Goal: Transaction & Acquisition: Purchase product/service

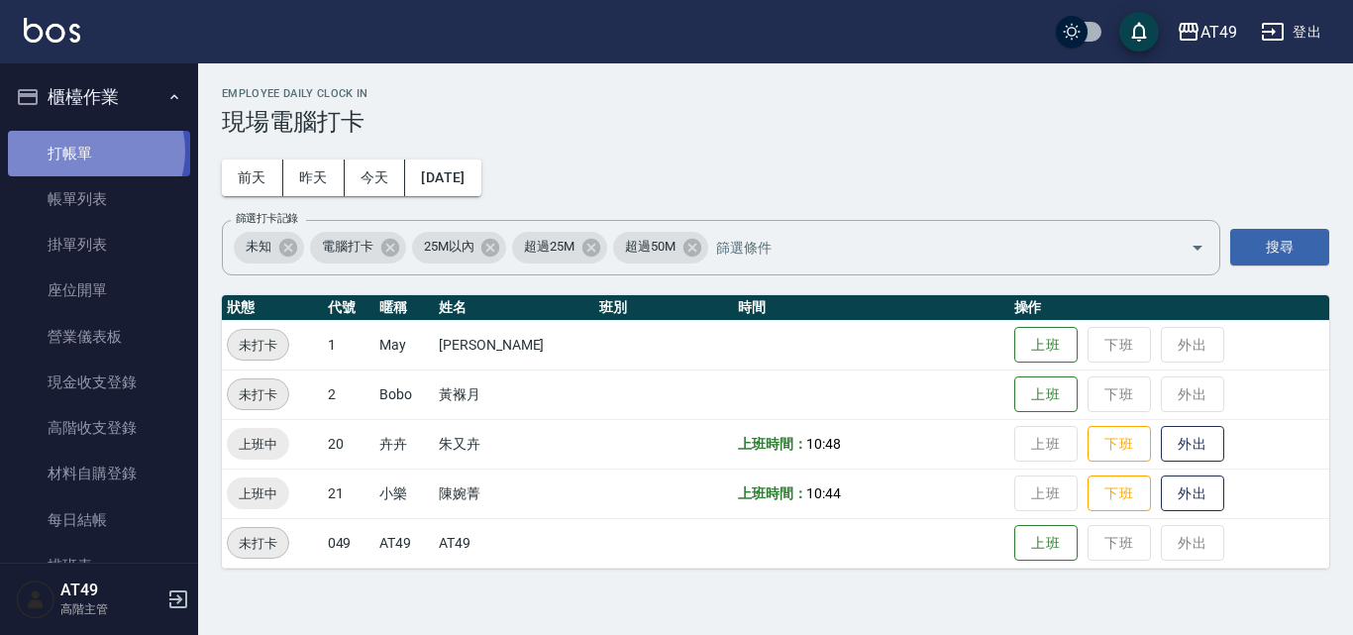
click at [88, 151] on link "打帳單" at bounding box center [99, 154] width 182 height 46
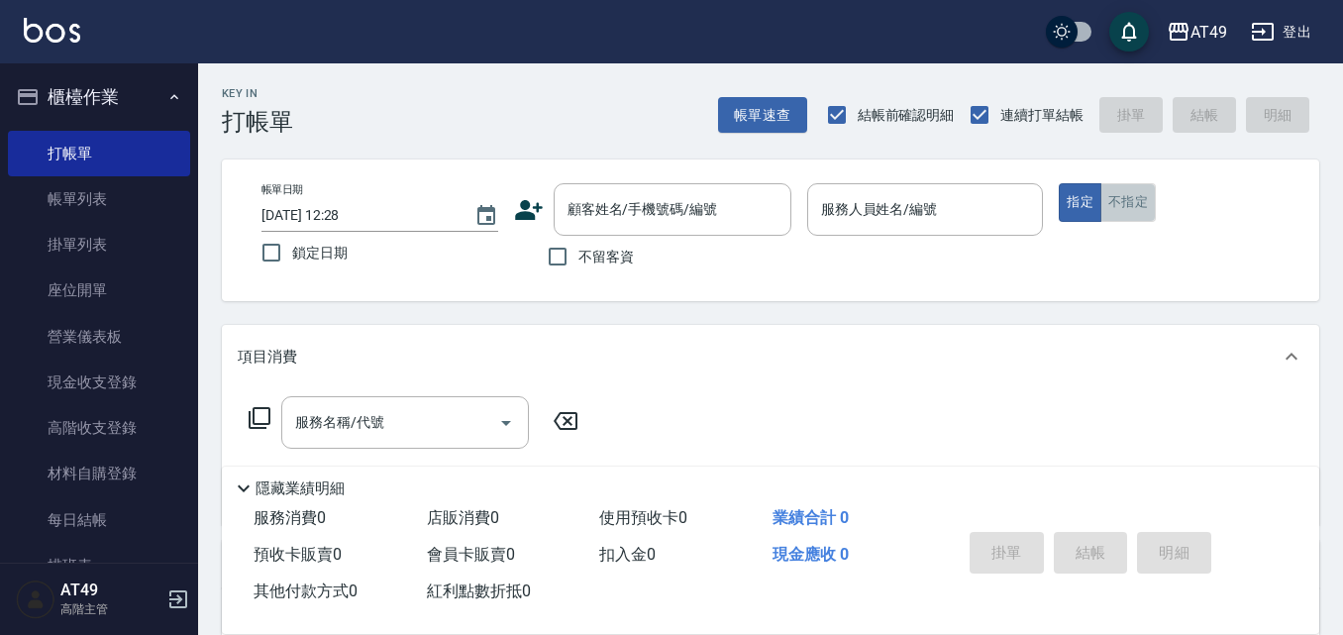
click at [1141, 205] on button "不指定" at bounding box center [1127, 202] width 55 height 39
click at [981, 209] on input "服務人員姓名/編號" at bounding box center [925, 209] width 219 height 35
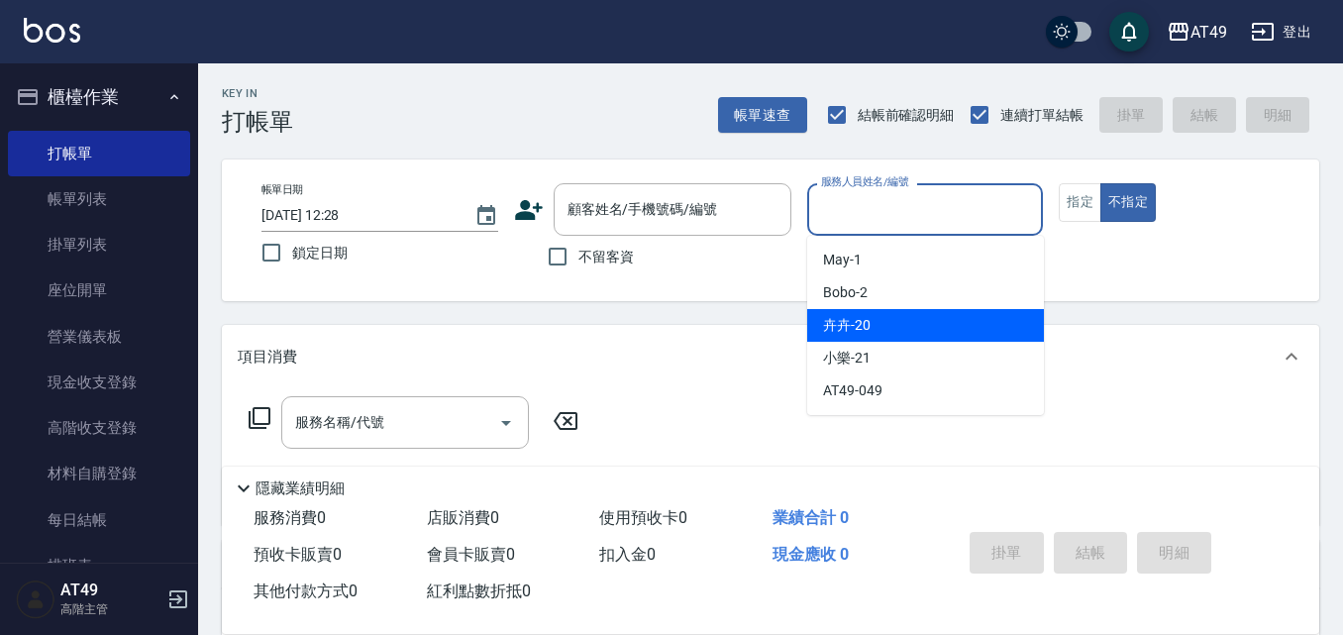
click at [914, 320] on div "卉卉 -20" at bounding box center [925, 325] width 237 height 33
type input "卉卉-20"
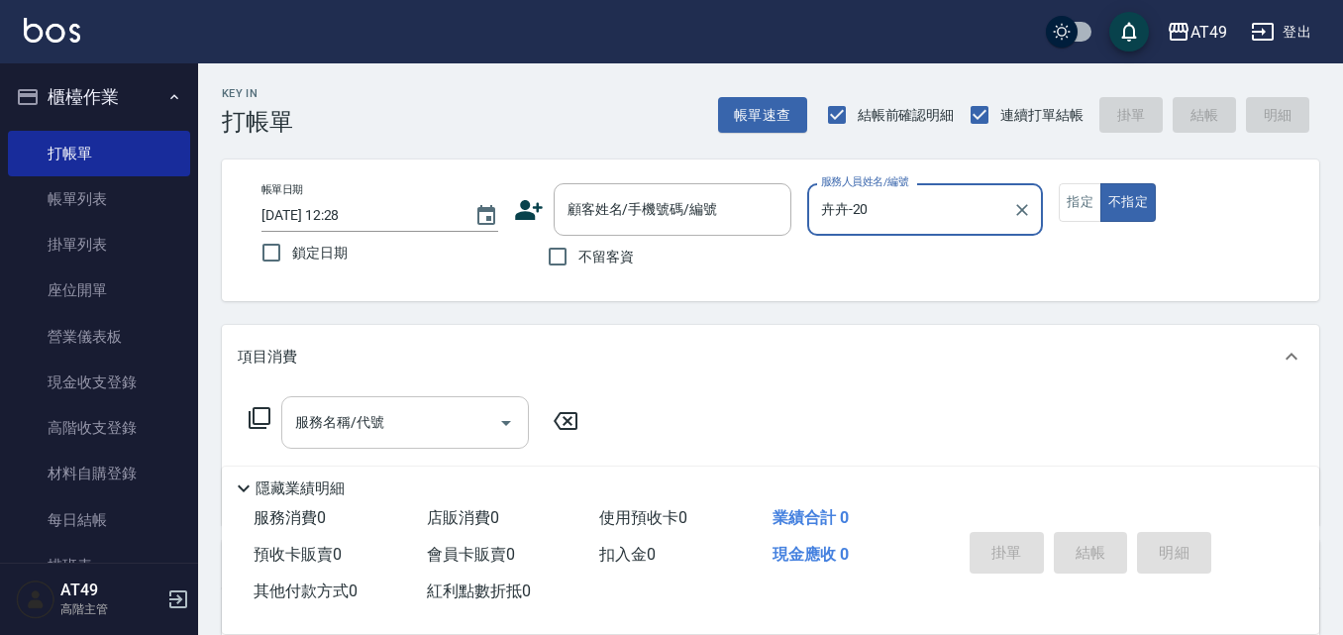
click at [406, 421] on input "服務名稱/代號" at bounding box center [390, 422] width 200 height 35
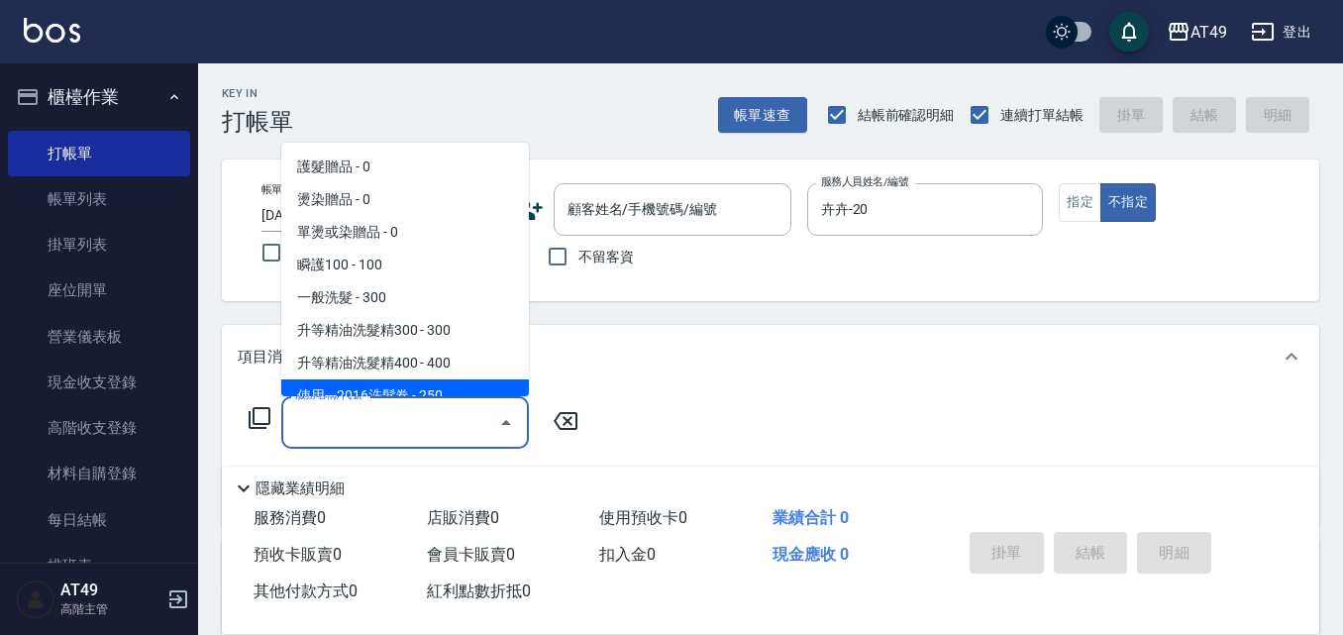
click at [265, 420] on icon at bounding box center [260, 418] width 24 height 24
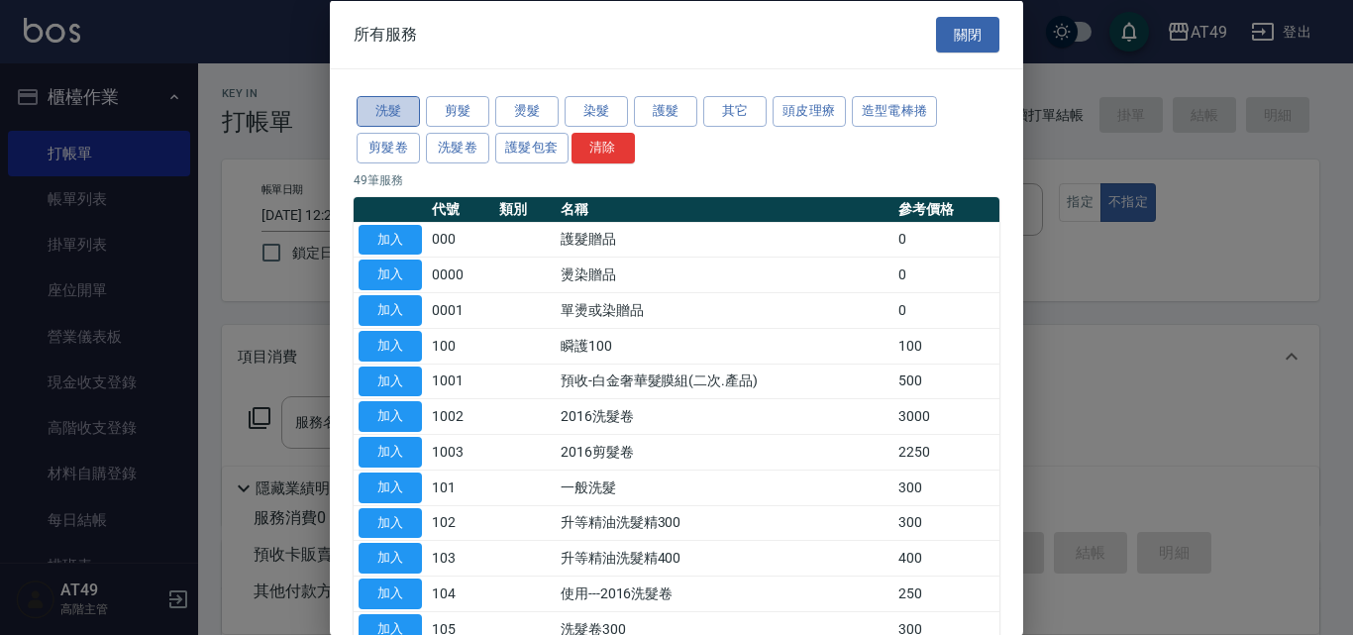
click at [399, 117] on button "洗髮" at bounding box center [388, 111] width 63 height 31
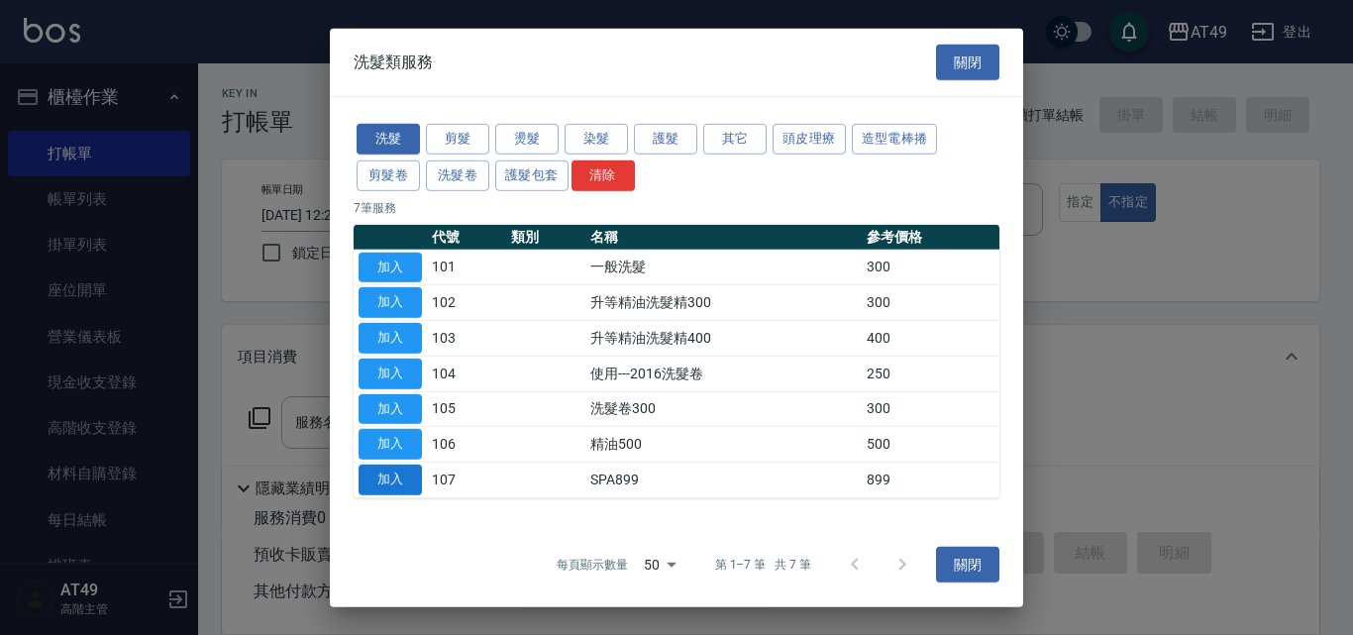
click at [392, 485] on button "加入" at bounding box center [390, 479] width 63 height 31
type input "SPA899(107)"
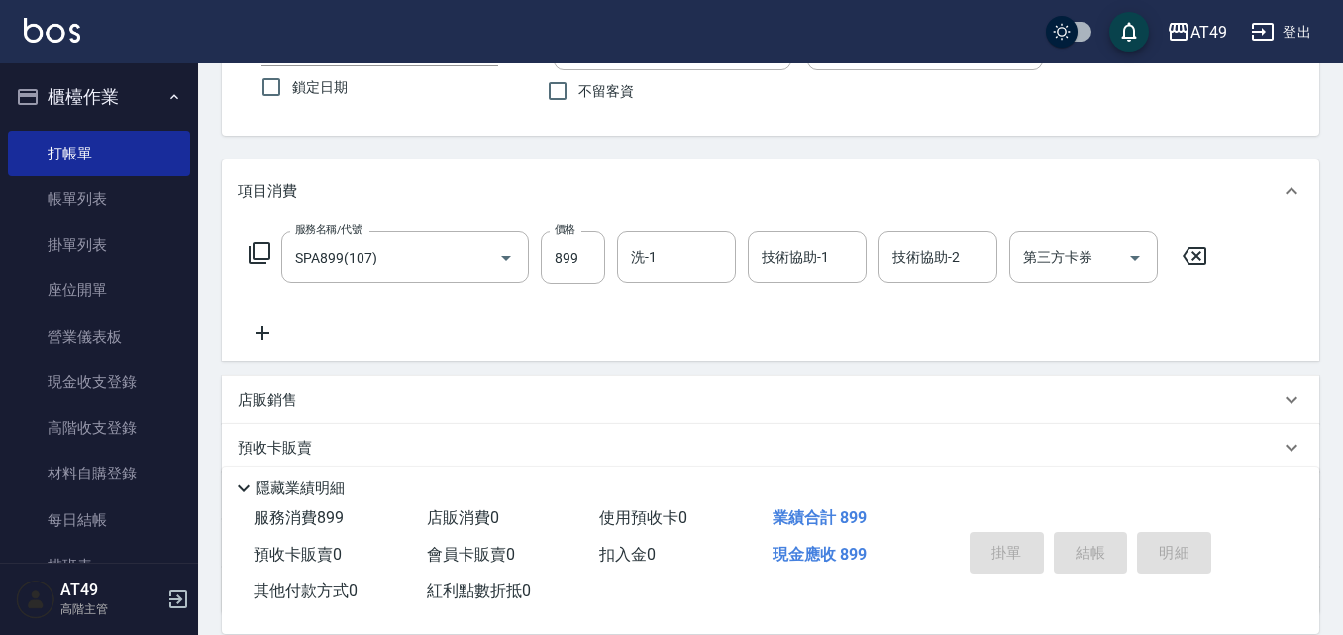
scroll to position [198, 0]
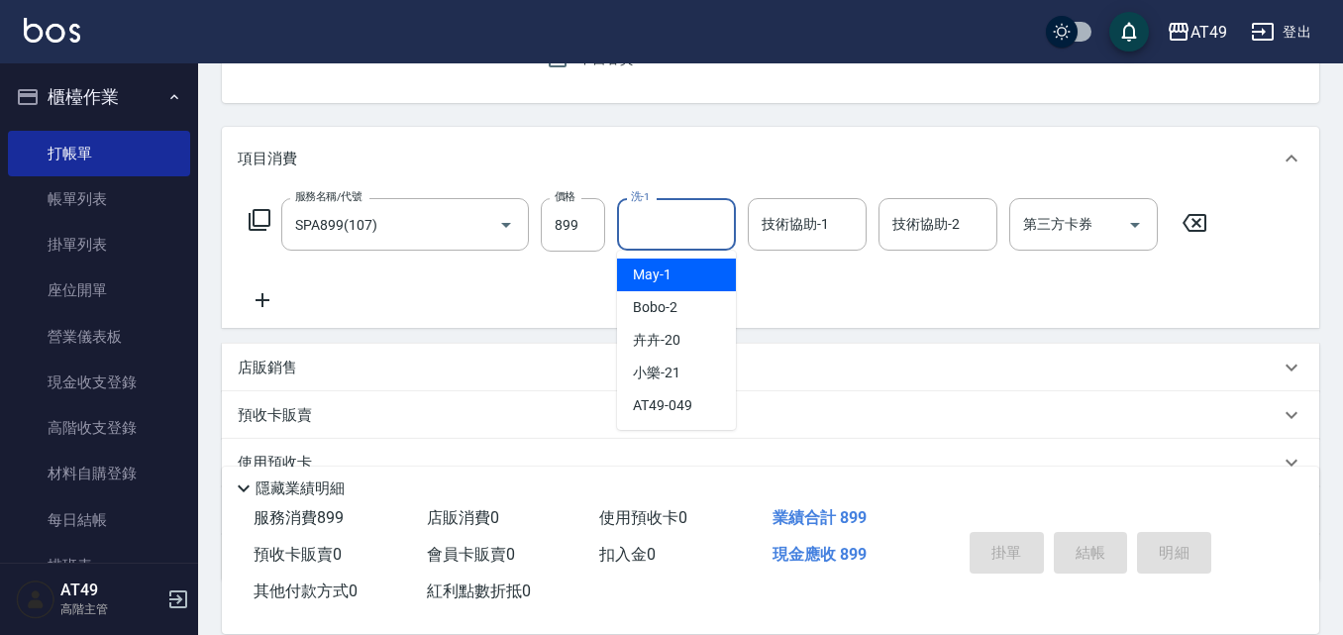
click at [687, 233] on input "洗-1" at bounding box center [676, 224] width 101 height 35
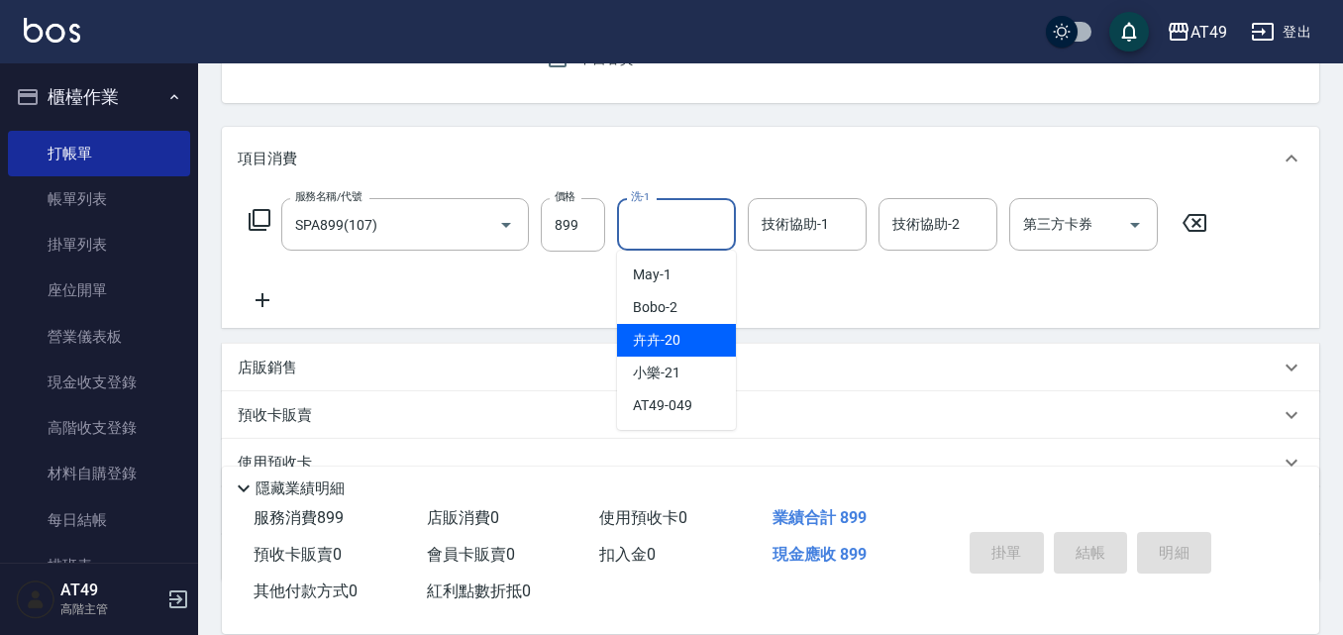
click at [685, 350] on div "卉卉 -20" at bounding box center [676, 340] width 119 height 33
type input "卉卉-20"
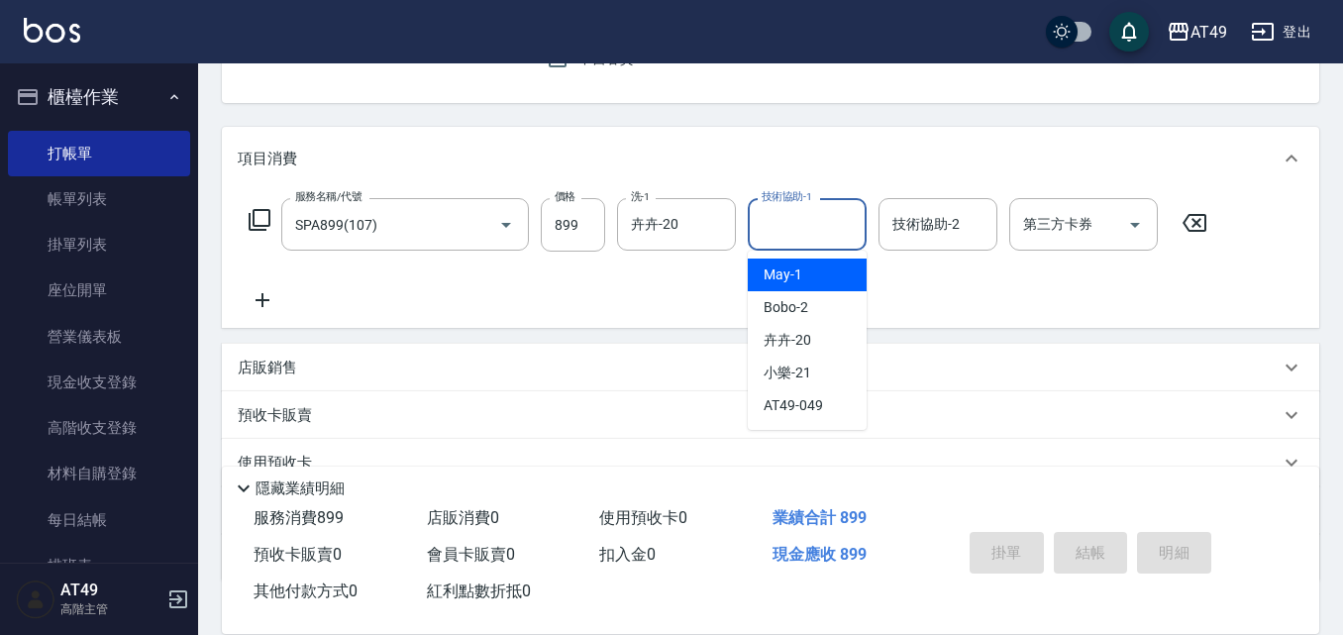
click at [788, 235] on input "技術協助-1" at bounding box center [807, 224] width 101 height 35
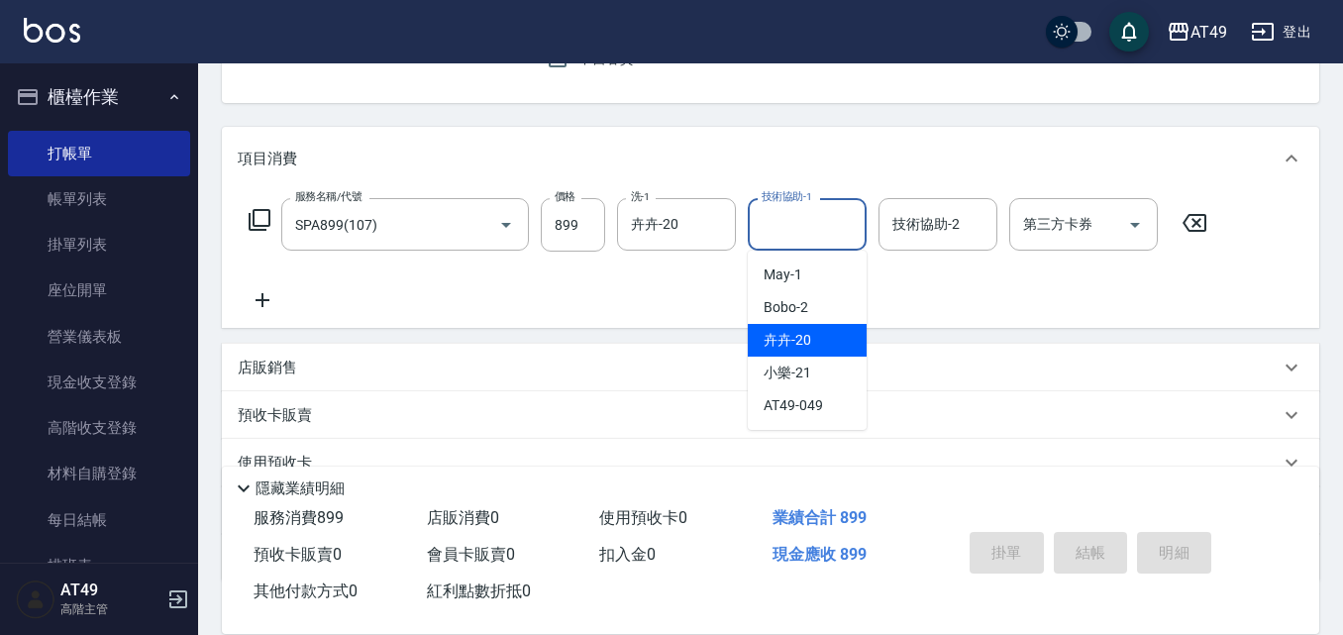
click at [788, 329] on div "卉卉 -20" at bounding box center [807, 340] width 119 height 33
type input "卉卉-20"
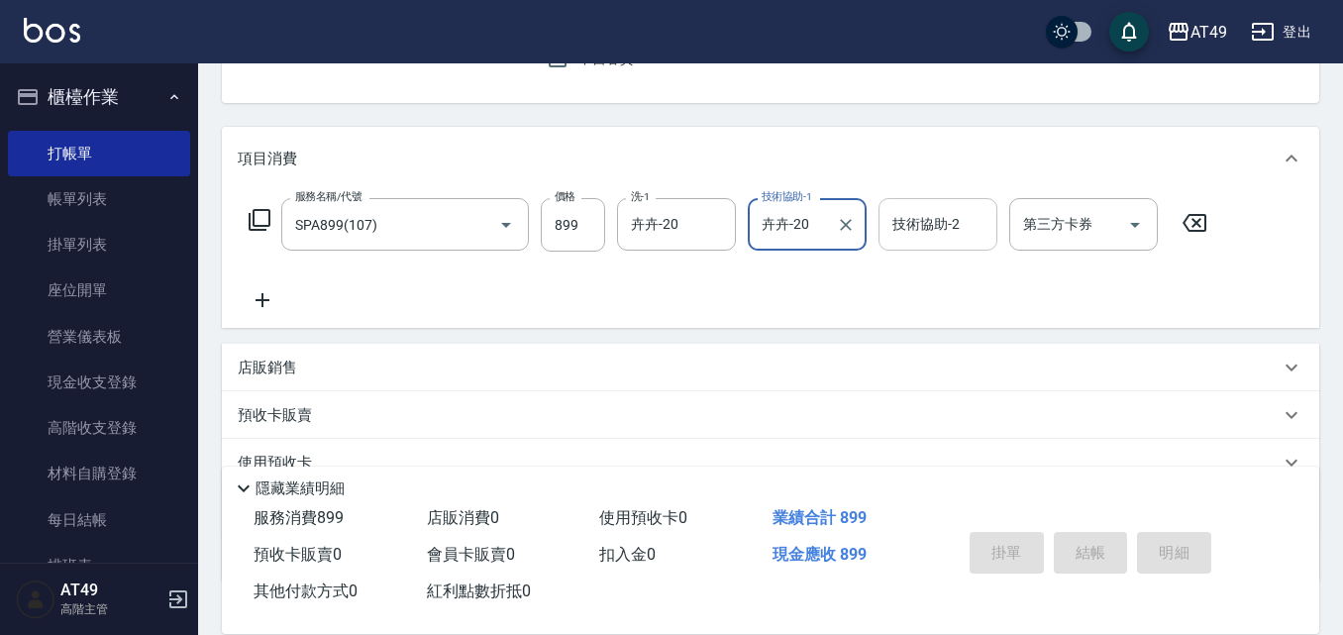
click at [911, 221] on div "技術協助-2 技術協助-2" at bounding box center [937, 224] width 119 height 52
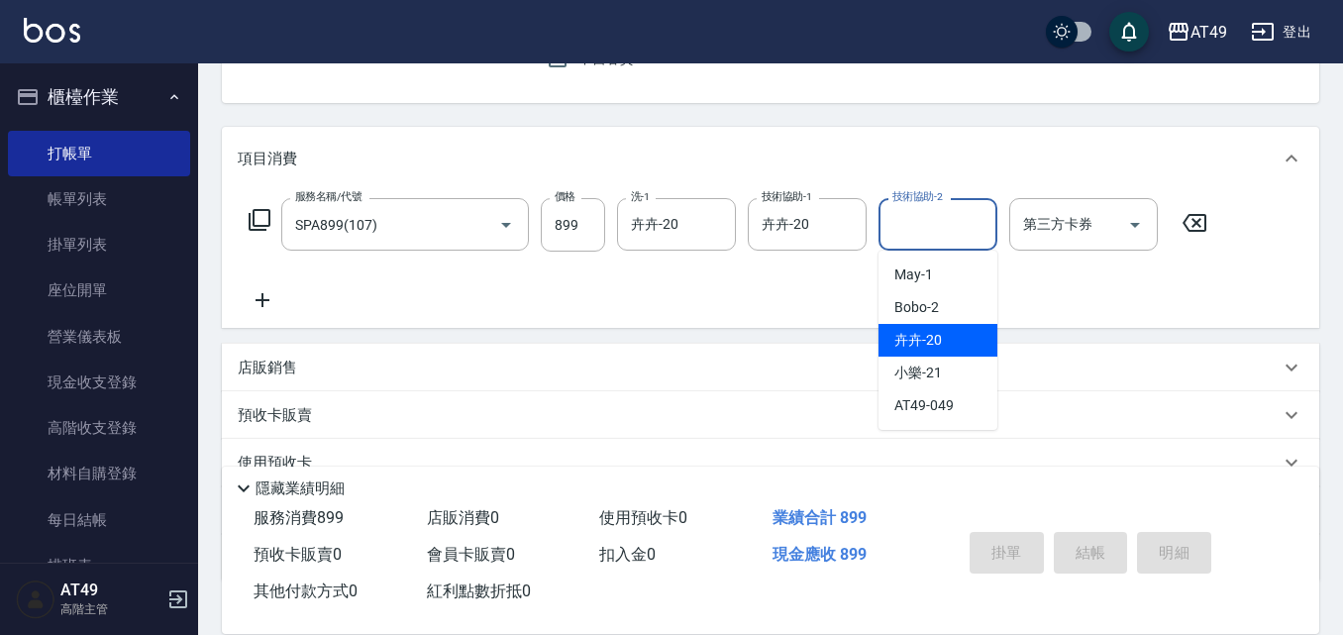
click at [910, 333] on span "卉卉 -20" at bounding box center [918, 340] width 48 height 21
type input "卉卉-20"
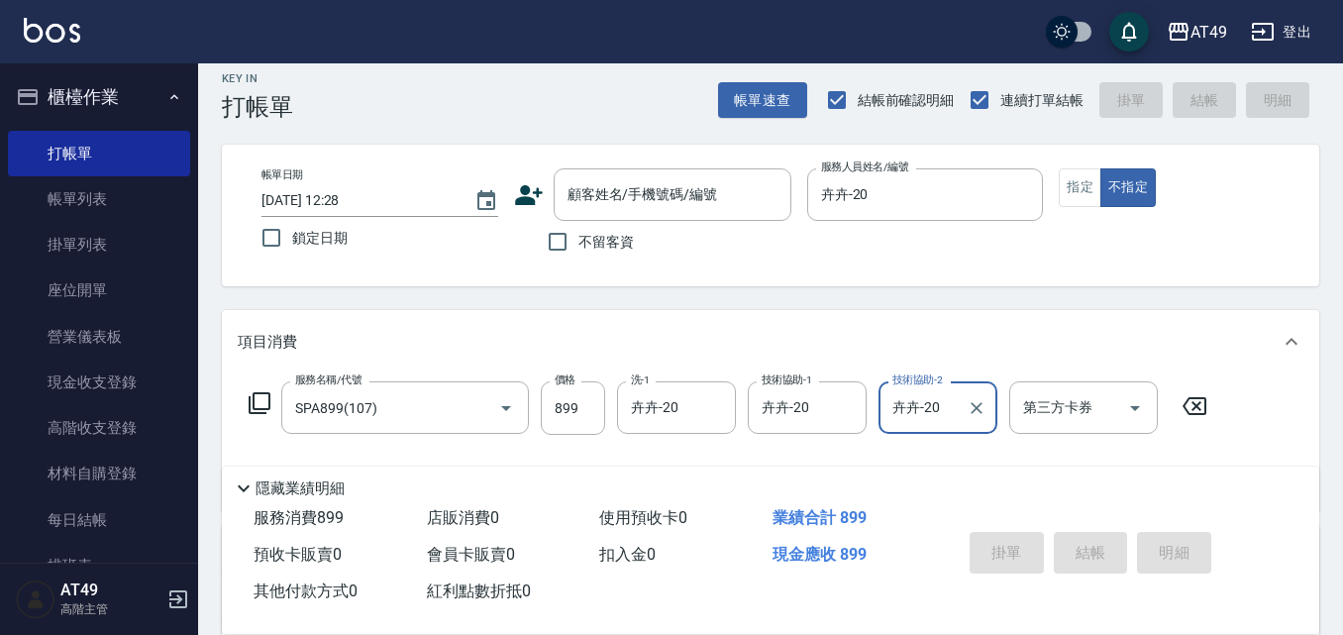
scroll to position [0, 0]
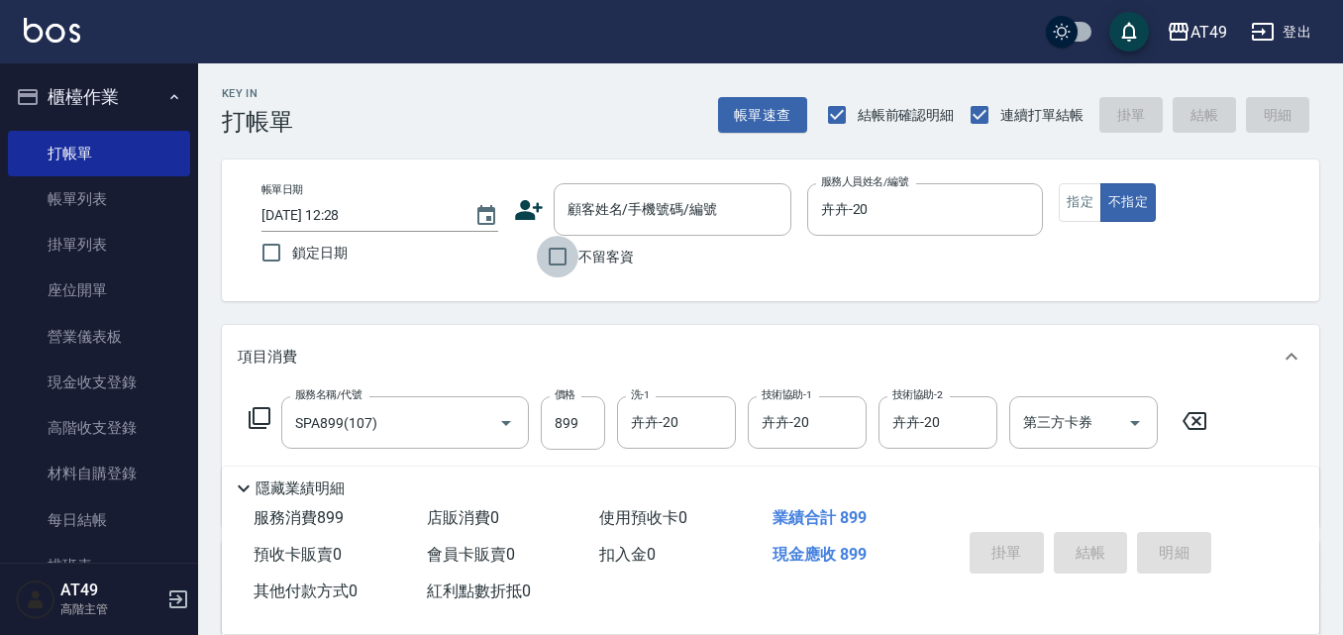
click at [563, 257] on input "不留客資" at bounding box center [558, 257] width 42 height 42
checkbox input "true"
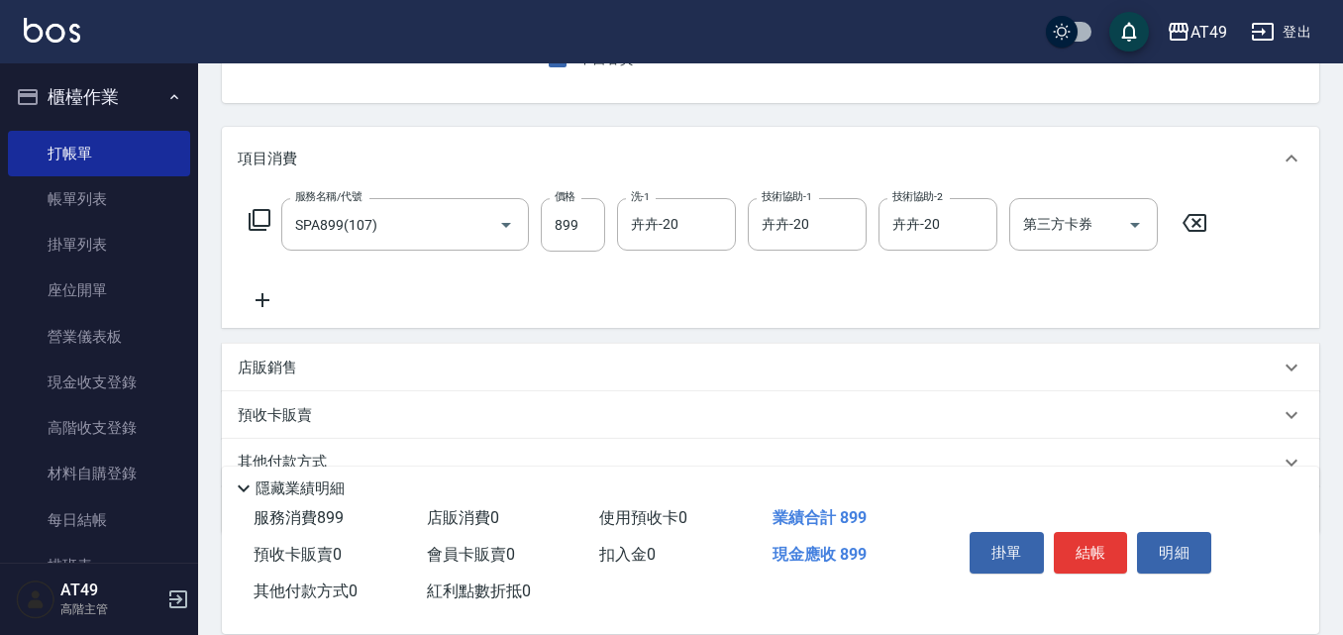
scroll to position [99, 0]
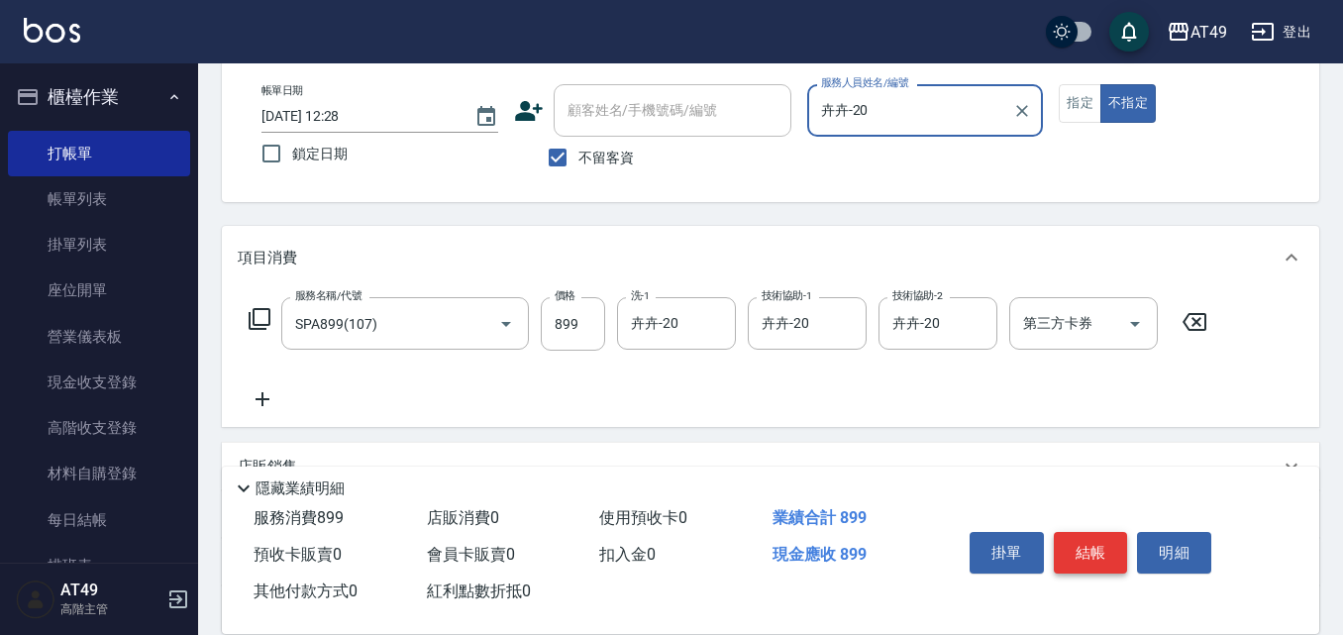
click at [1087, 548] on button "結帳" at bounding box center [1091, 553] width 74 height 42
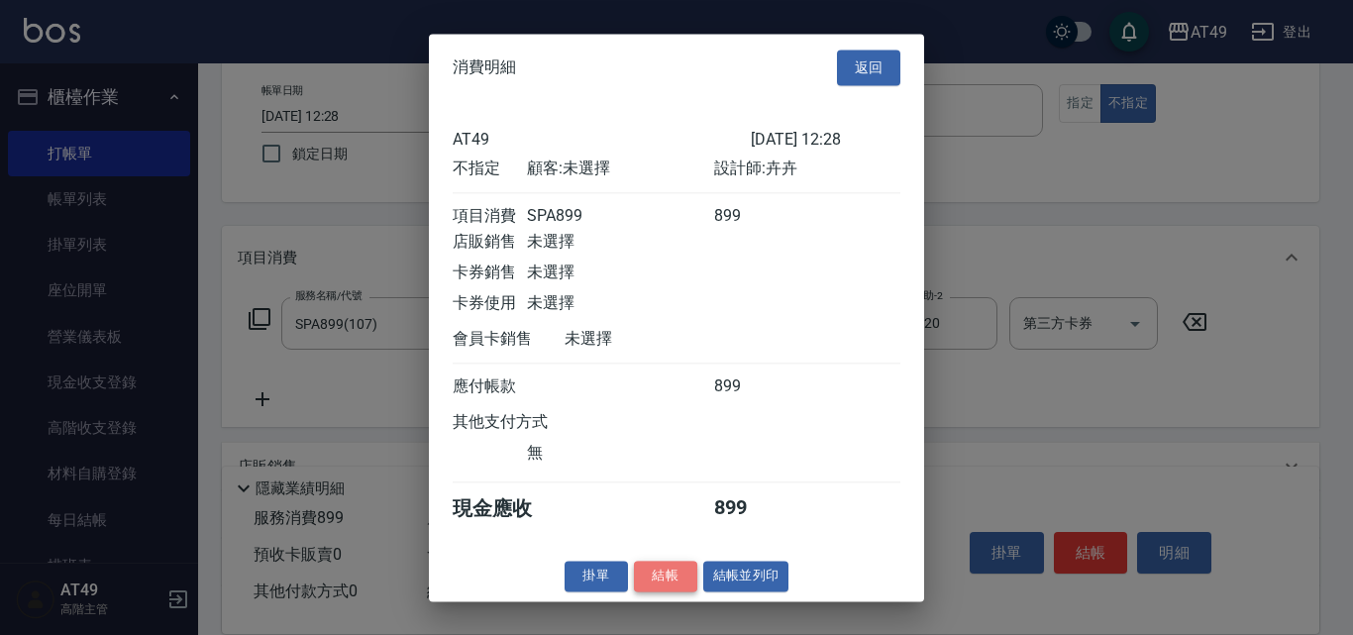
click at [679, 591] on button "結帳" at bounding box center [665, 576] width 63 height 31
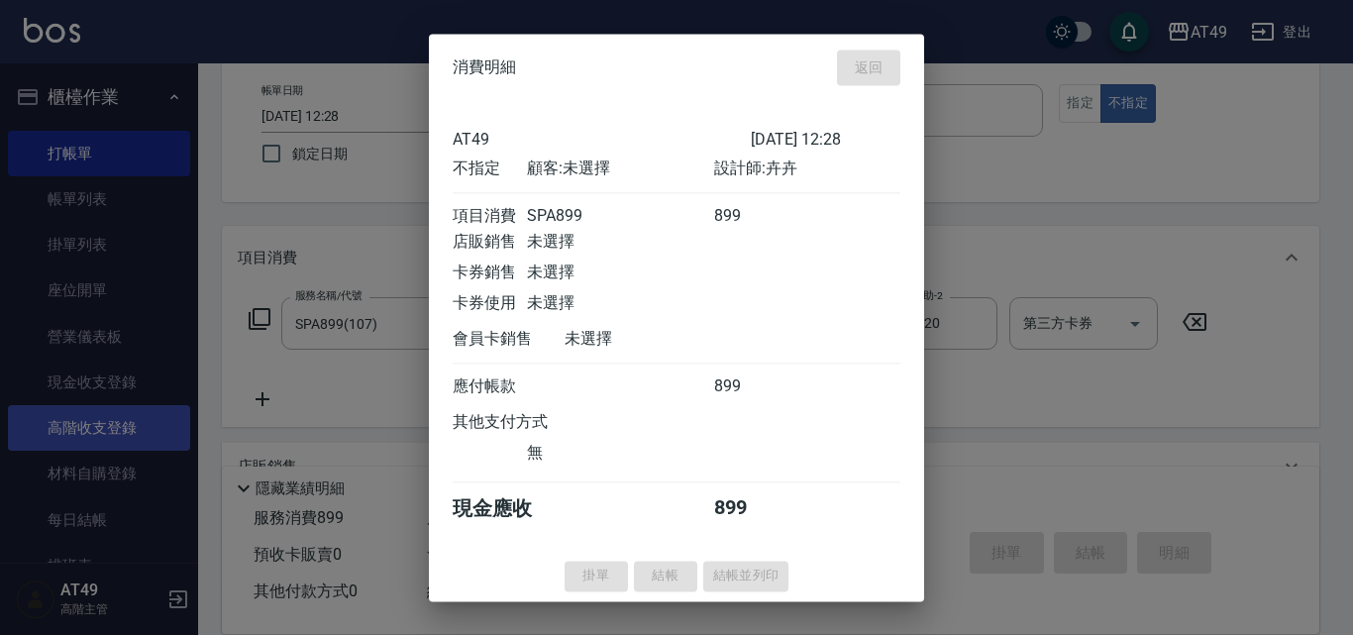
type input "[DATE] 12:29"
